Goal: Task Accomplishment & Management: Use online tool/utility

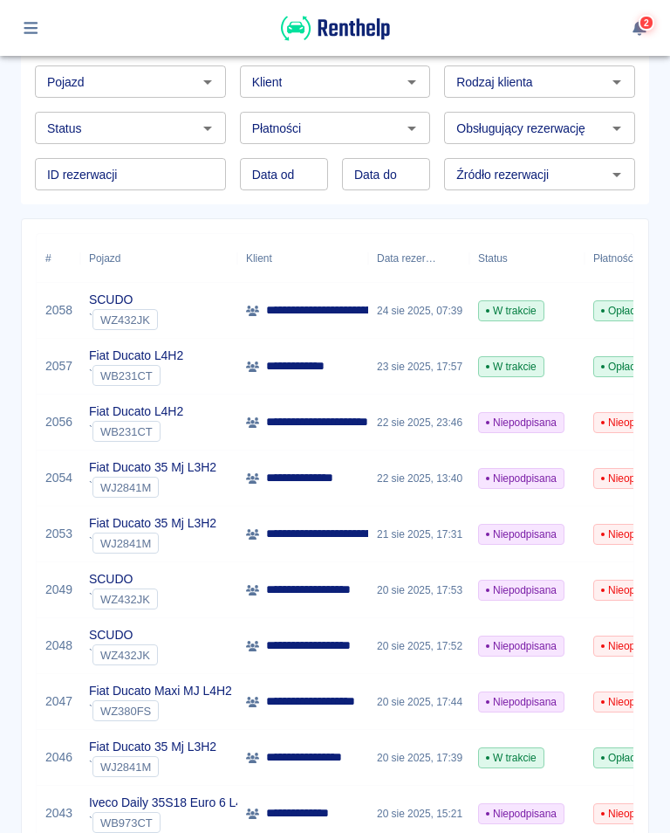
scroll to position [99, 0]
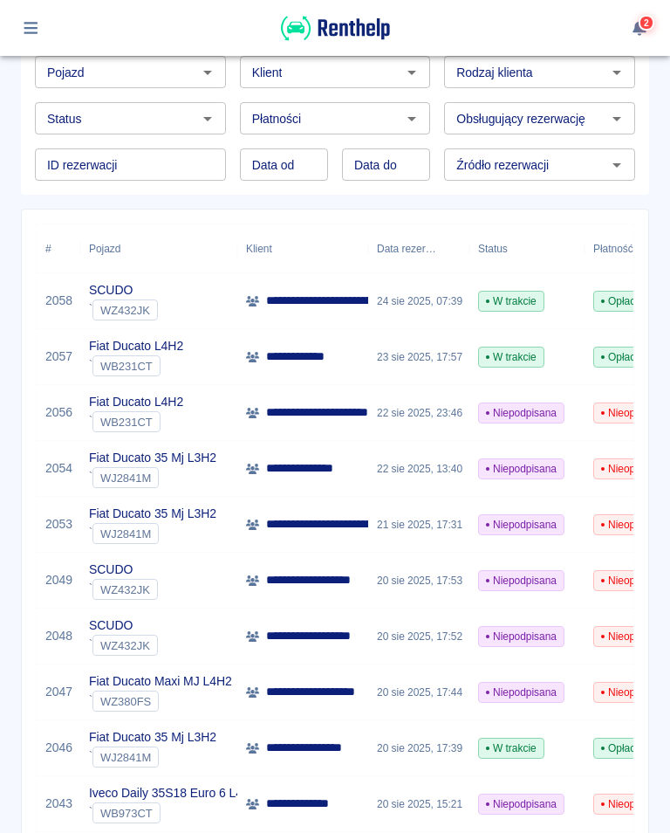
click at [511, 360] on span "W trakcie" at bounding box center [511, 357] width 65 height 16
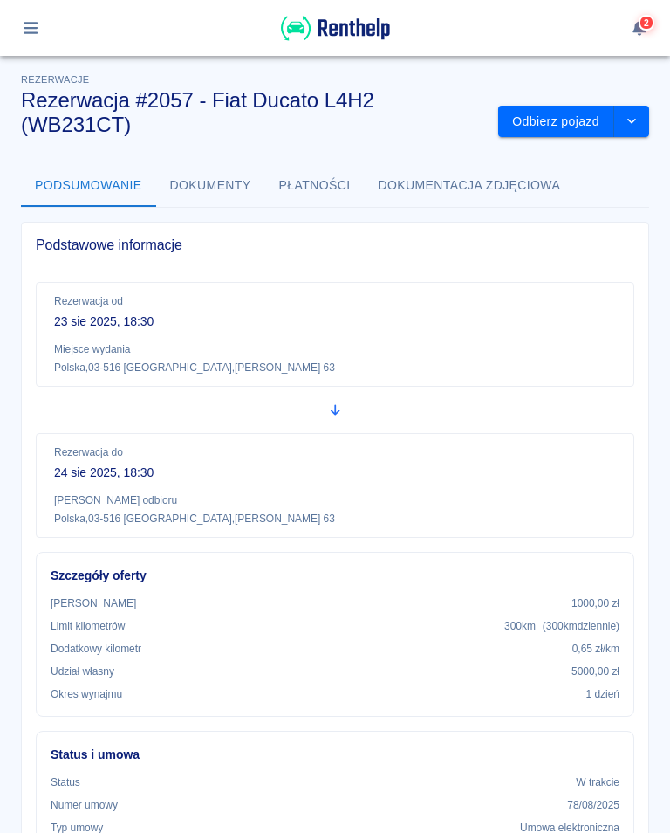
click at [571, 122] on button "Odbierz pojazd" at bounding box center [556, 122] width 116 height 32
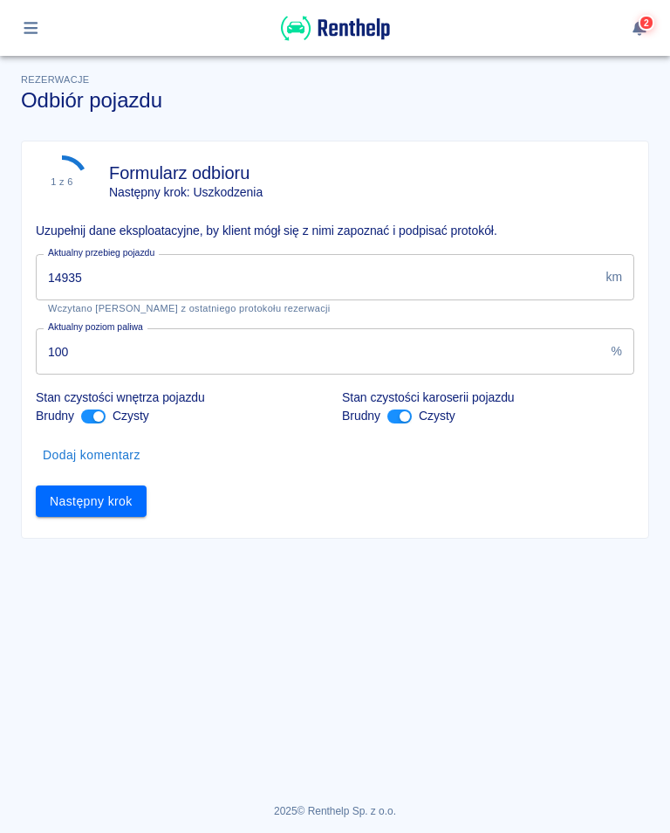
click at [106, 275] on input "14935" at bounding box center [317, 277] width 563 height 46
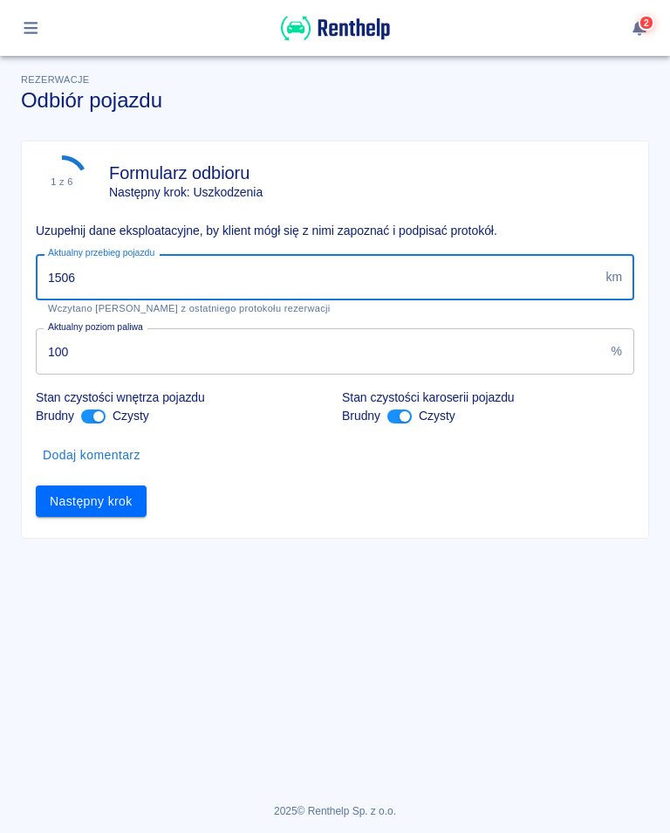
type input "15063"
click at [86, 497] on button "Następny krok" at bounding box center [91, 501] width 111 height 32
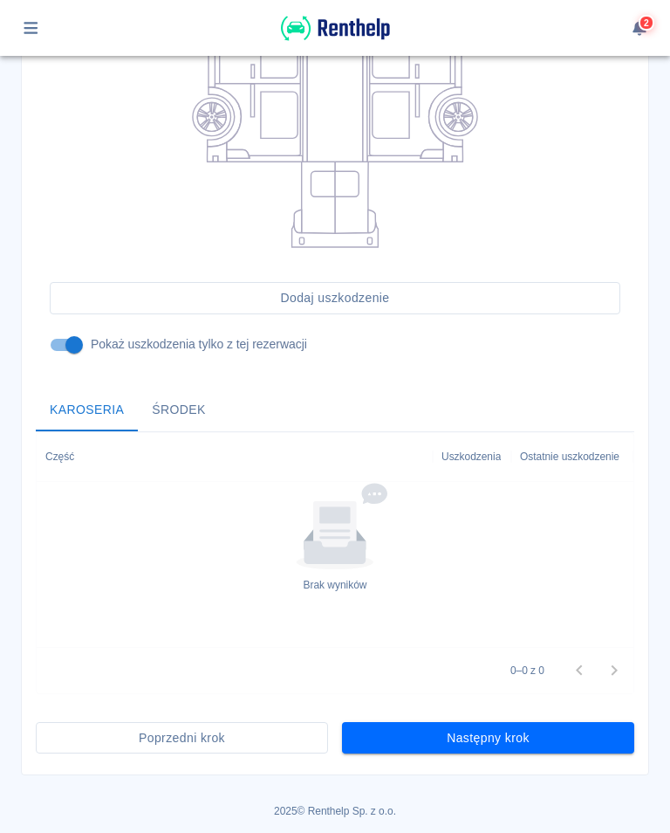
scroll to position [384, 0]
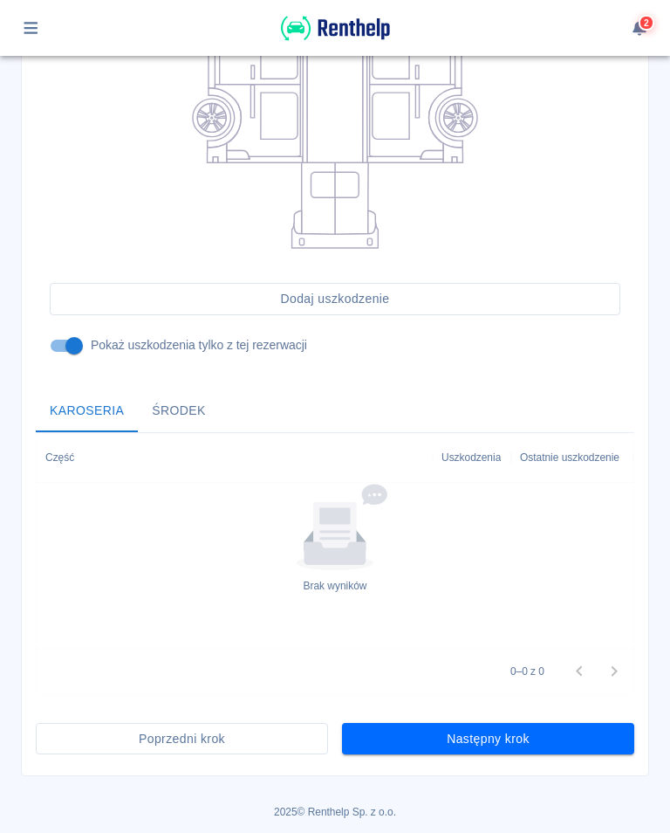
click at [495, 608] on button "Następny krok" at bounding box center [488, 739] width 292 height 32
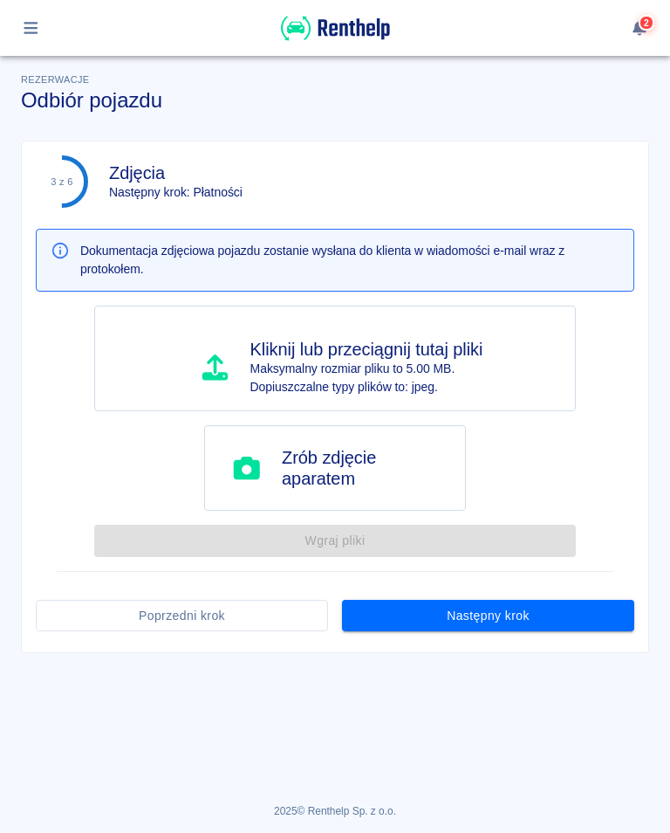
scroll to position [0, 0]
click at [487, 608] on button "Następny krok" at bounding box center [488, 616] width 292 height 32
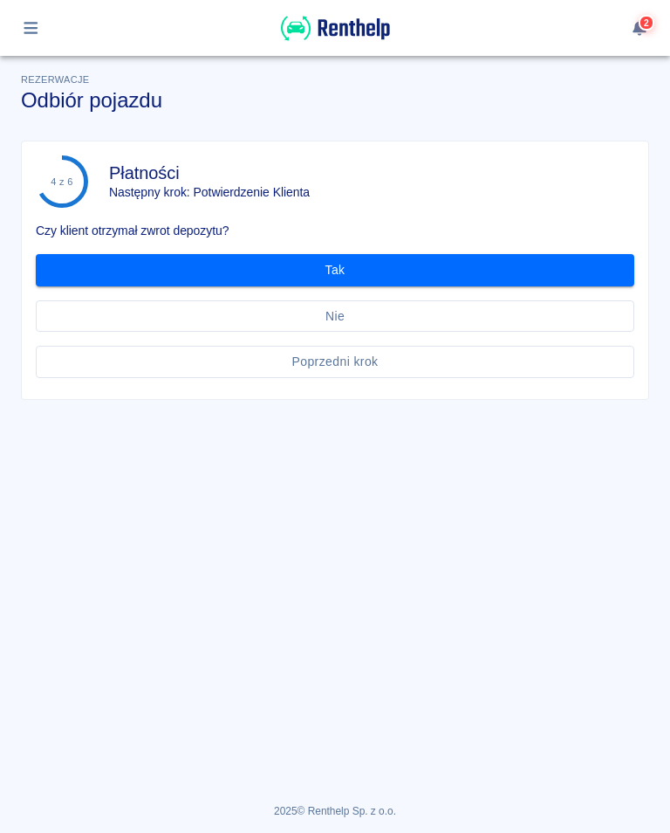
click at [359, 264] on button "Tak" at bounding box center [335, 270] width 599 height 32
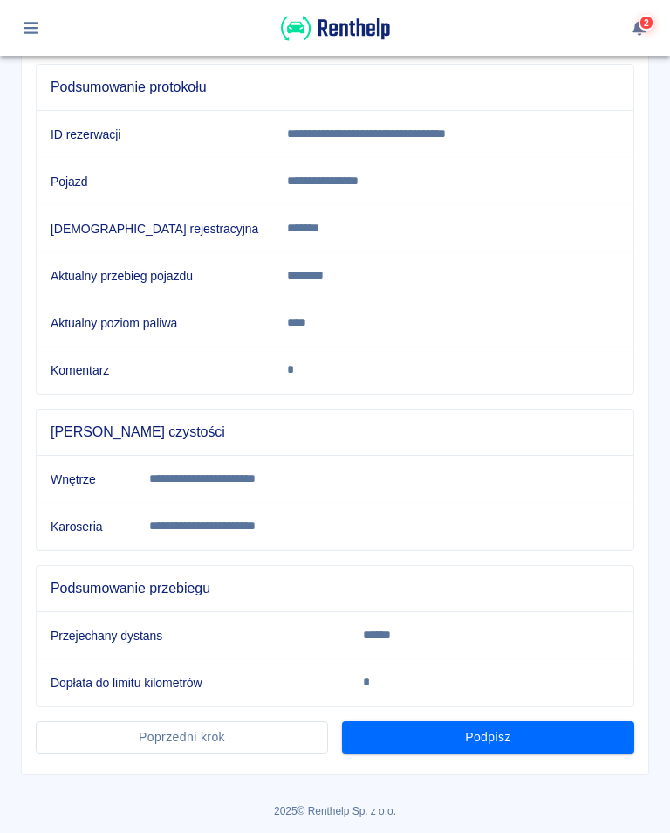
click at [496, 608] on button "Podpisz" at bounding box center [488, 737] width 292 height 32
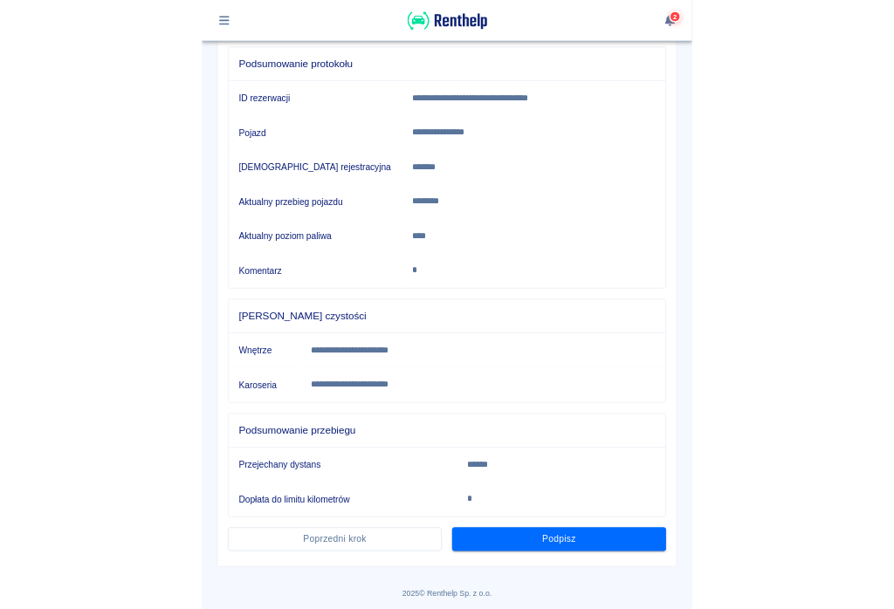
scroll to position [189, 0]
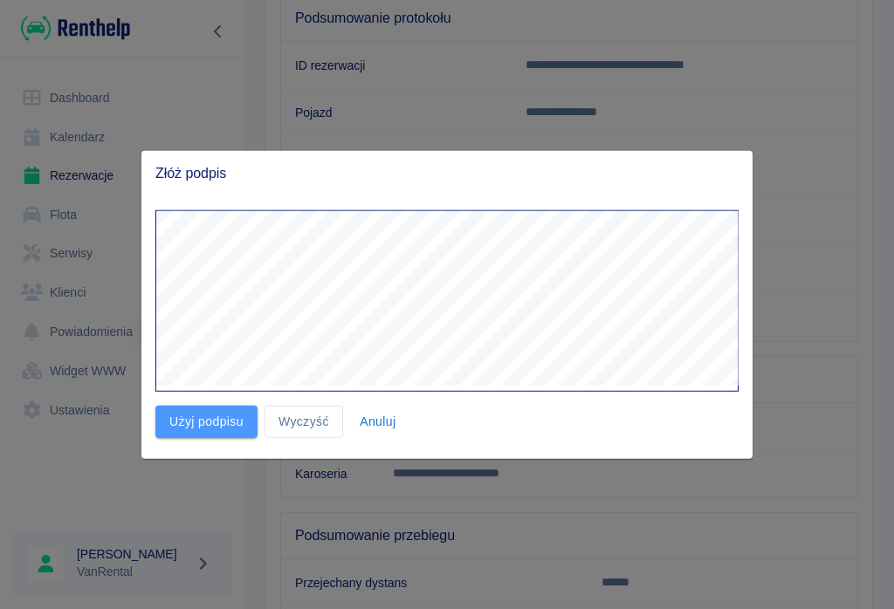
click at [199, 434] on button "Użyj podpisu" at bounding box center [206, 422] width 102 height 32
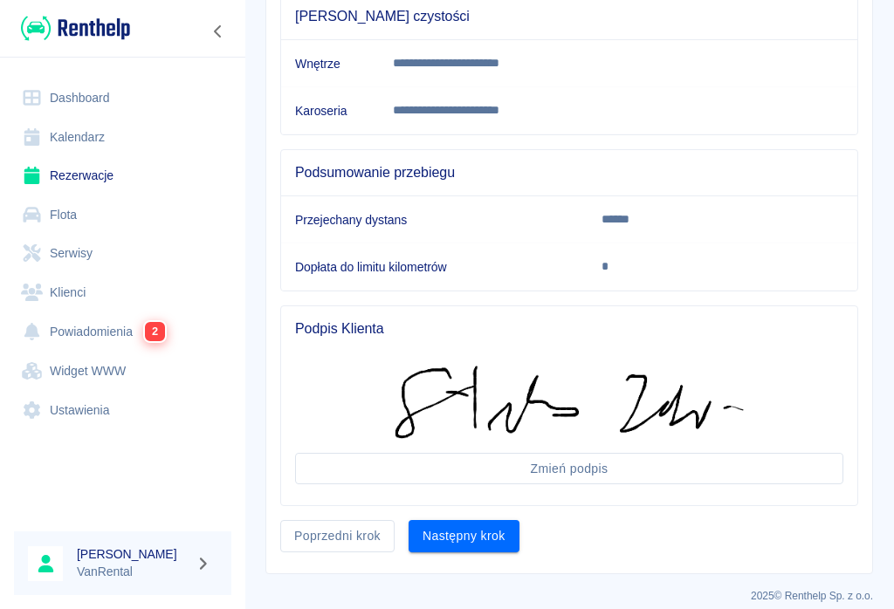
scroll to position [551, 0]
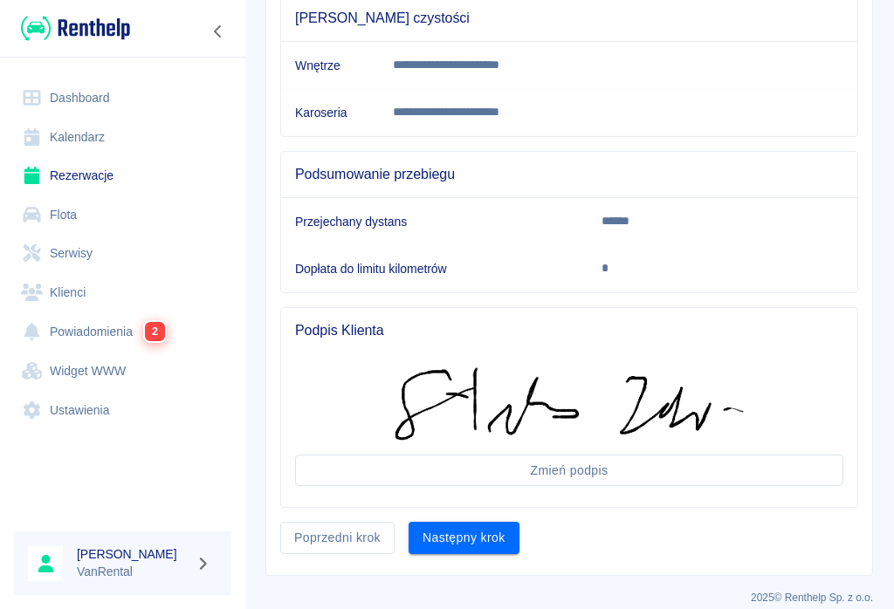
click at [449, 522] on button "Następny krok" at bounding box center [464, 538] width 111 height 32
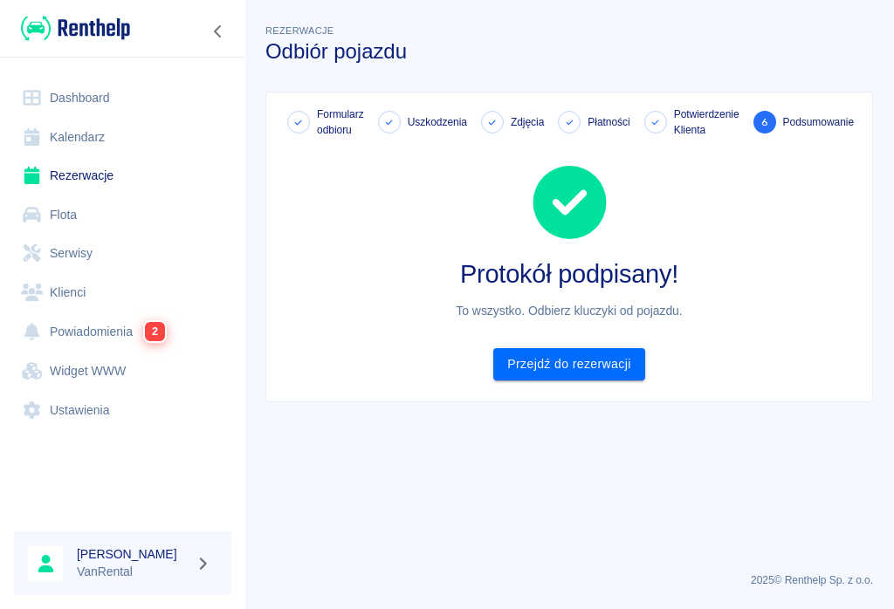
scroll to position [0, 0]
